Goal: Check status

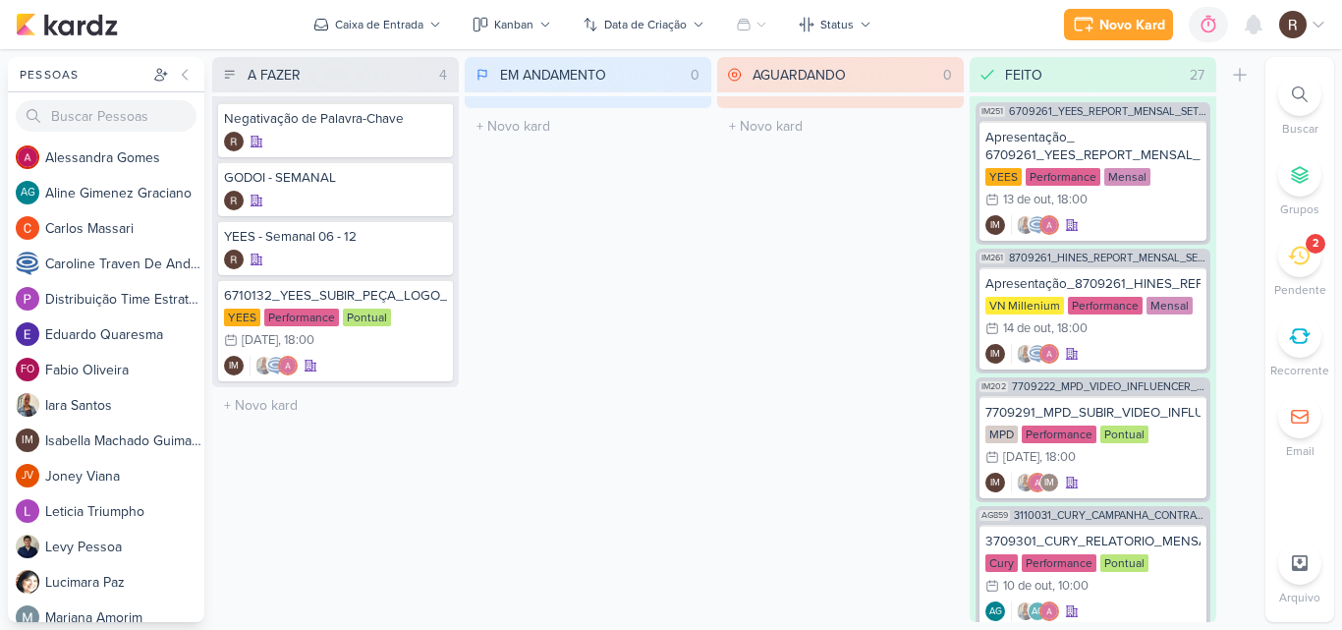
click at [1320, 264] on li "2 [GEOGRAPHIC_DATA]" at bounding box center [1299, 266] width 69 height 65
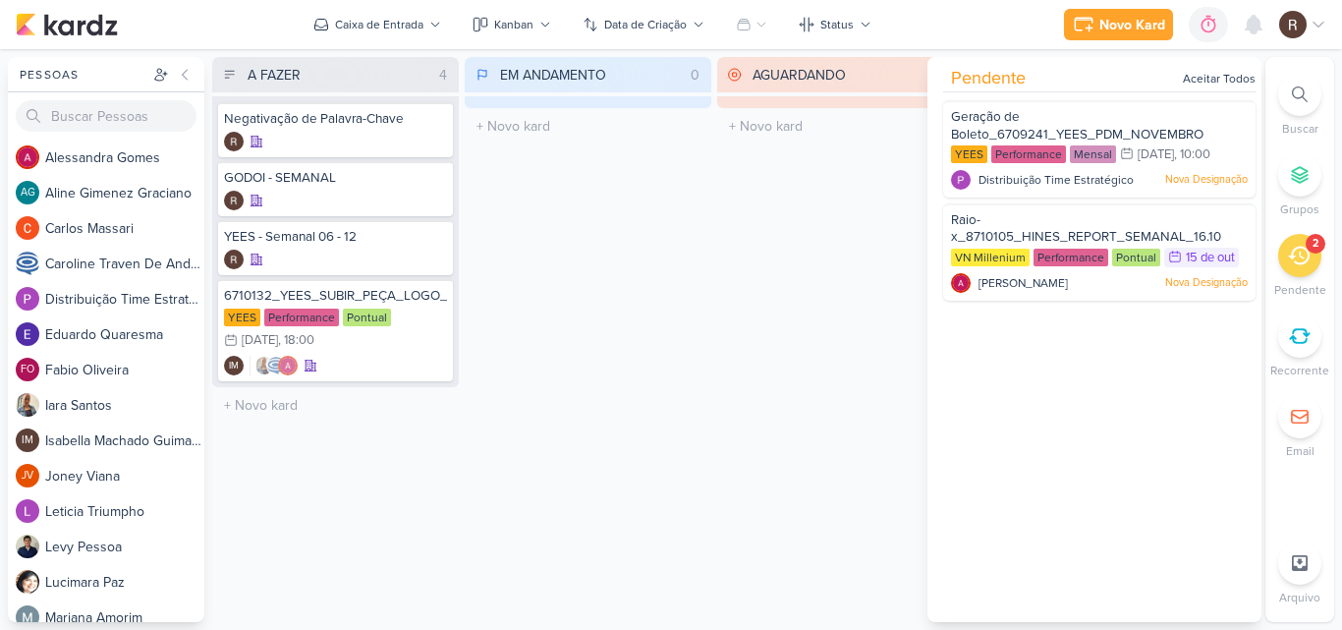
click at [905, 357] on div "AGUARDANDO 0 Mover Para Esquerda Mover Para Direita [GEOGRAPHIC_DATA] O título …" at bounding box center [840, 339] width 247 height 565
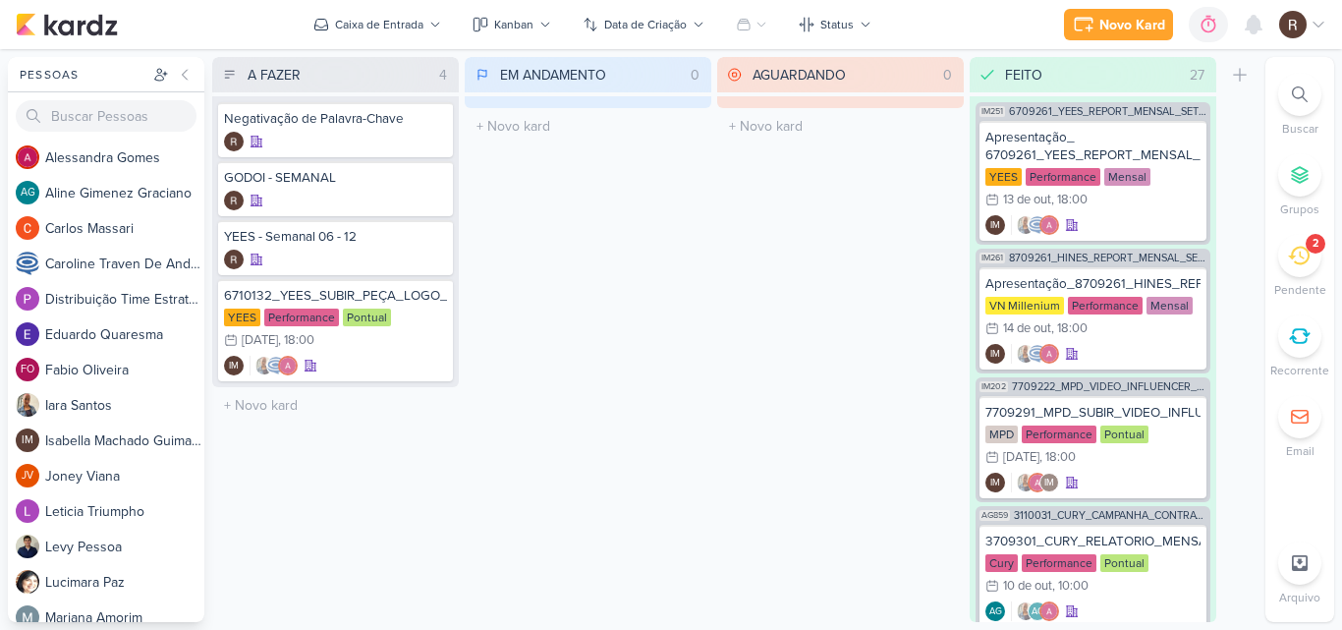
click at [856, 478] on div "AGUARDANDO 0 Mover Para Esquerda Mover Para Direita [GEOGRAPHIC_DATA] O título …" at bounding box center [840, 339] width 247 height 565
click at [671, 292] on div "EM ANDAMENTO 0 Mover Para Esquerda Mover Para Direita [GEOGRAPHIC_DATA] O títul…" at bounding box center [588, 339] width 247 height 565
click at [1296, 274] on div "2" at bounding box center [1299, 255] width 43 height 43
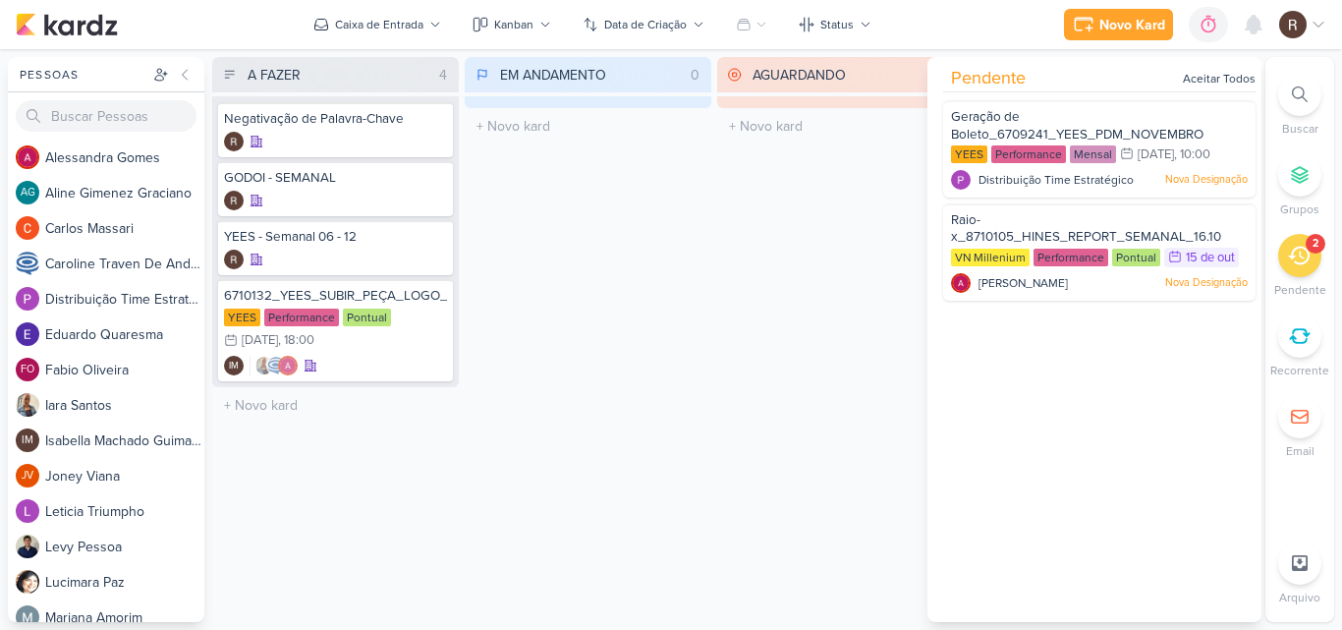
click at [782, 246] on div "AGUARDANDO 0 Mover Para Esquerda Mover Para Direita [GEOGRAPHIC_DATA] O título …" at bounding box center [840, 339] width 247 height 565
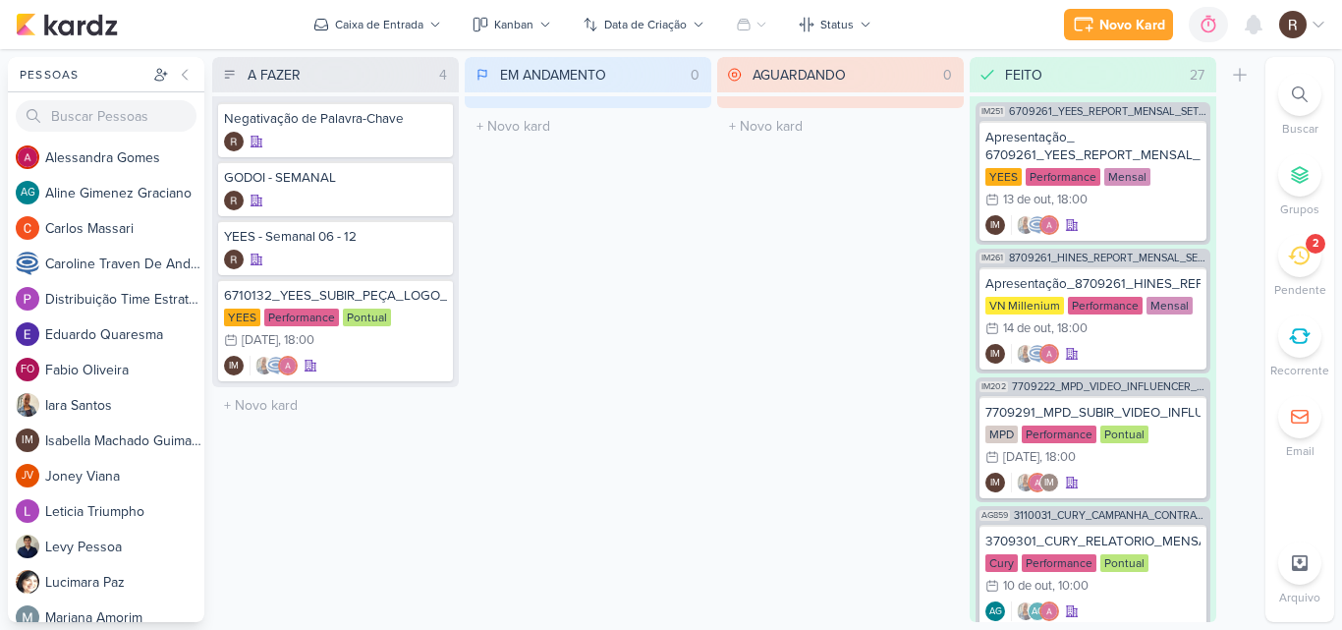
click at [1290, 251] on icon at bounding box center [1299, 256] width 22 height 22
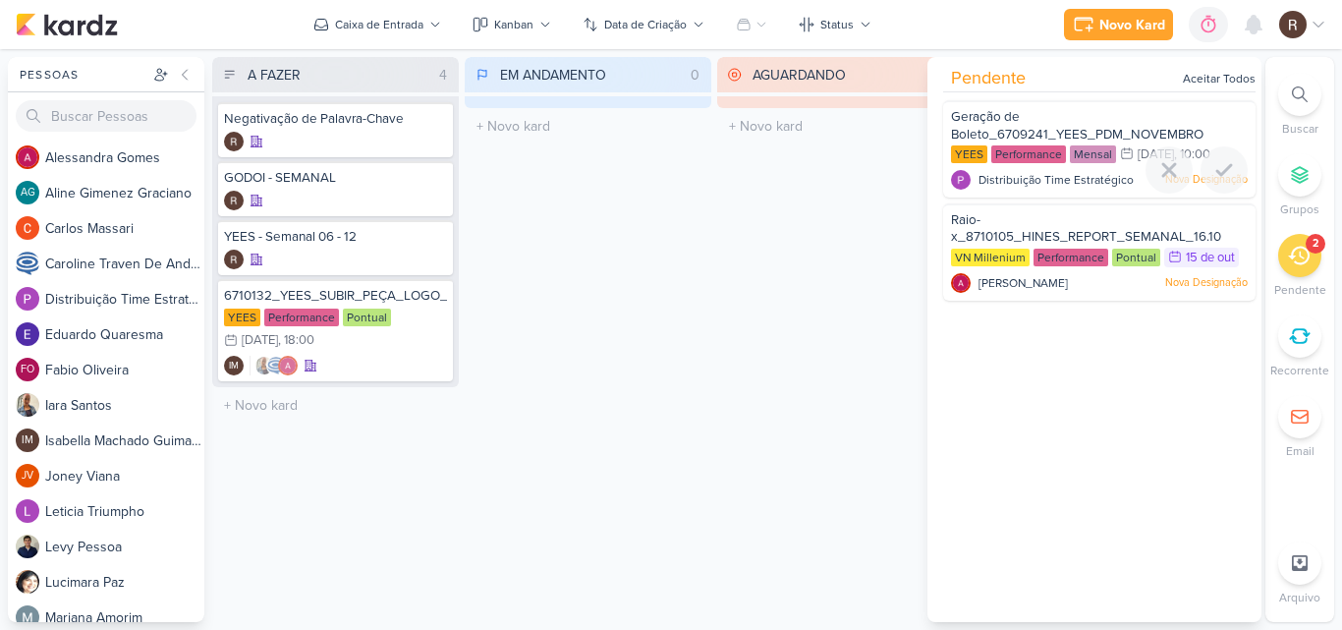
click at [1083, 133] on span "Geração de Boleto_6709241_YEES_PDM_NOVEMBRO" at bounding box center [1077, 125] width 252 height 33
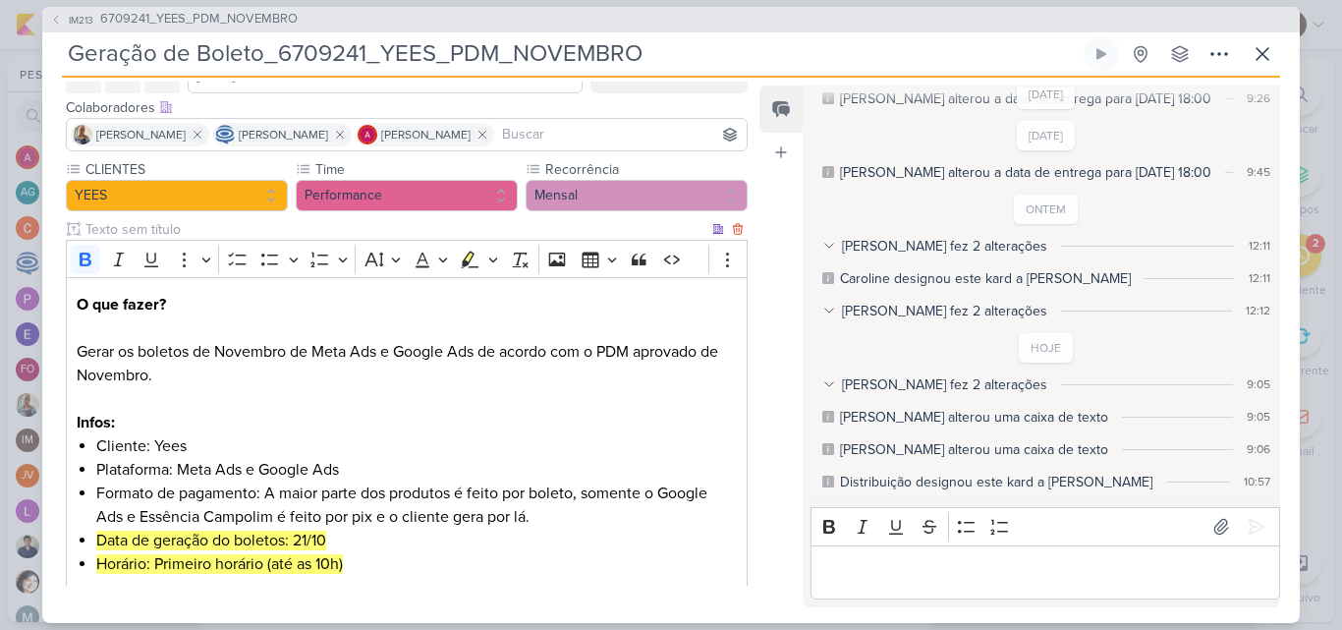
scroll to position [87, 0]
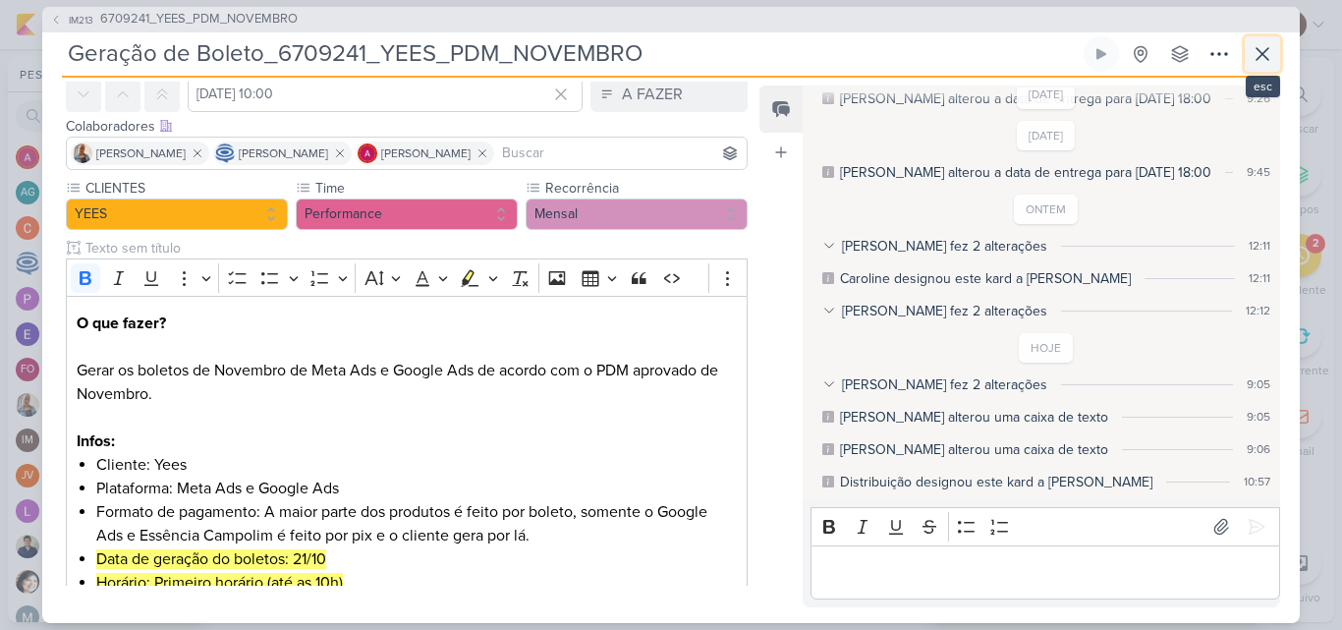
click at [1257, 51] on icon at bounding box center [1262, 54] width 24 height 24
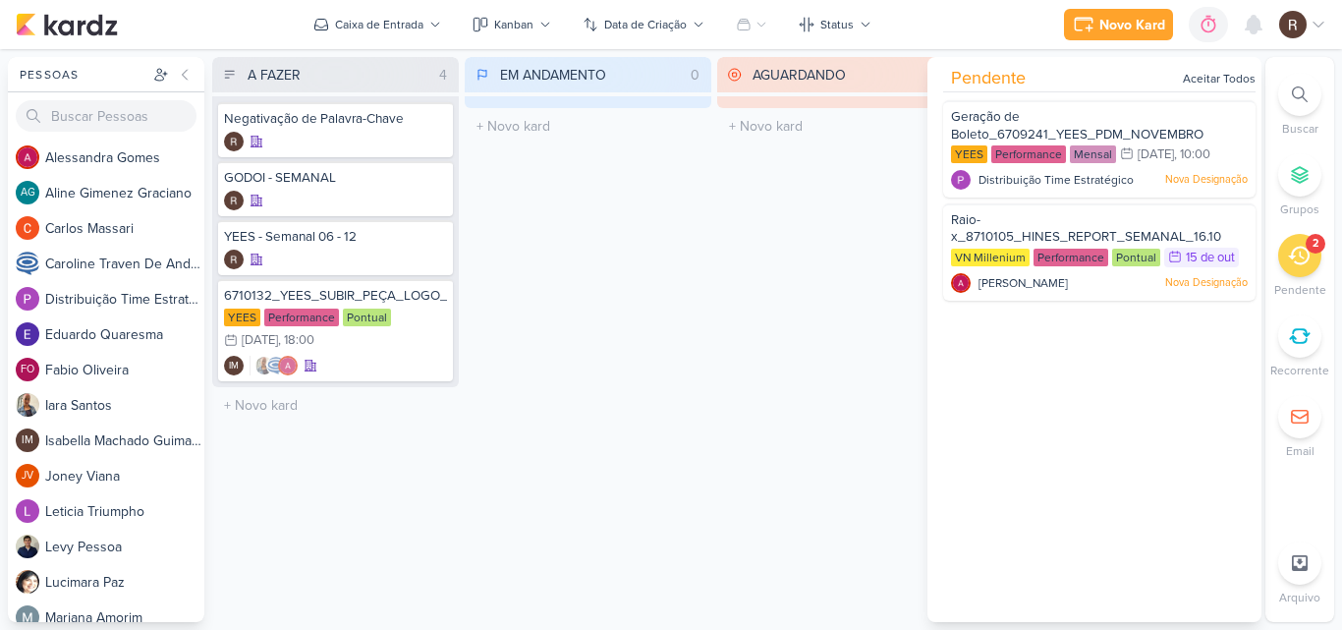
click at [693, 212] on div "EM ANDAMENTO 0 Mover Para Esquerda Mover Para Direita [GEOGRAPHIC_DATA] O títul…" at bounding box center [588, 339] width 247 height 565
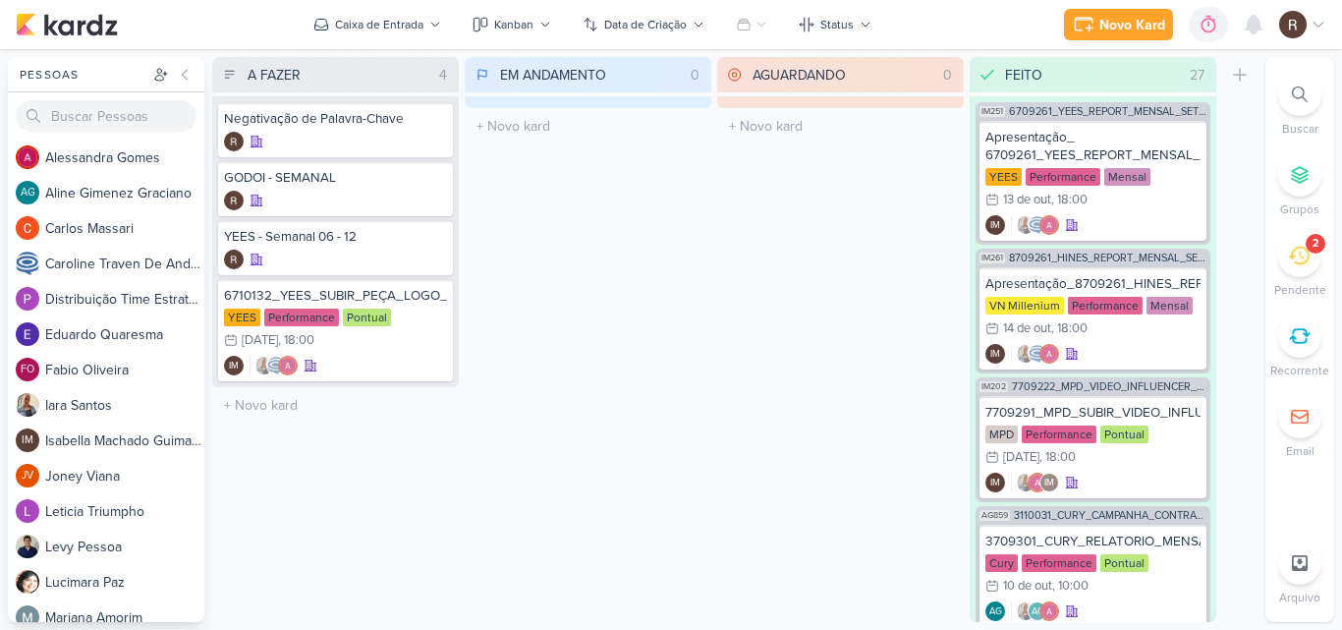
click at [1289, 252] on icon at bounding box center [1299, 256] width 22 height 22
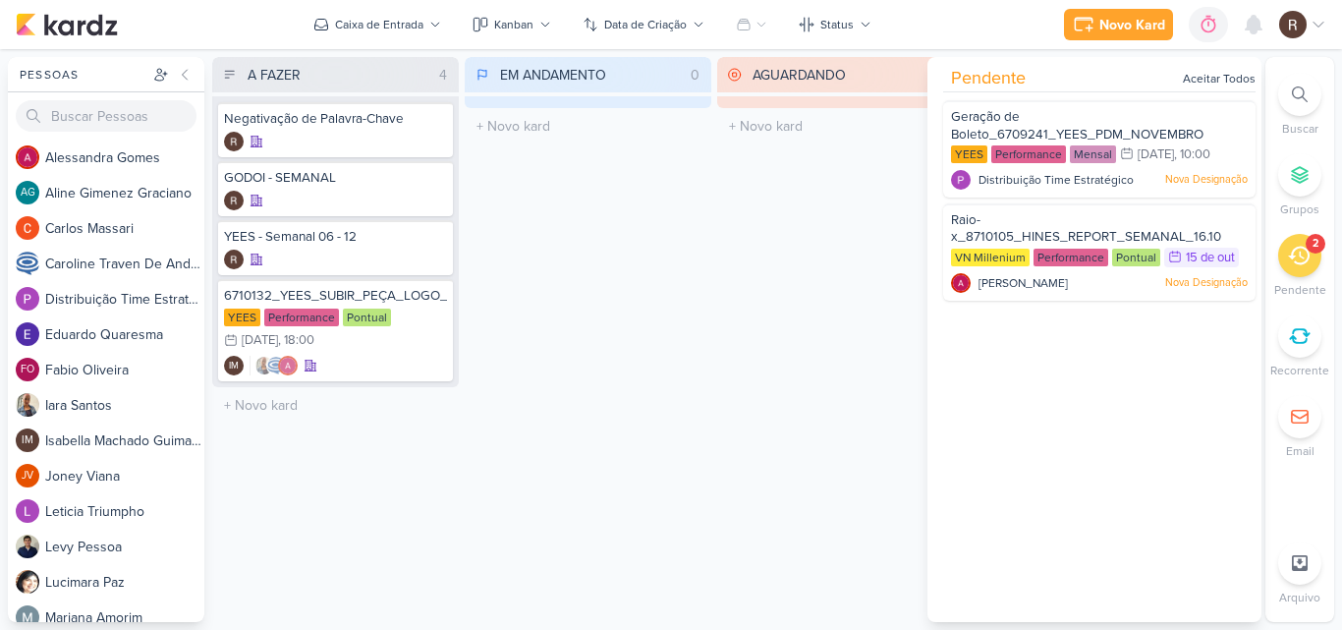
click at [760, 212] on div "AGUARDANDO 0 Mover Para Esquerda Mover Para Direita [GEOGRAPHIC_DATA] O título …" at bounding box center [840, 339] width 247 height 565
